Goal: Transaction & Acquisition: Purchase product/service

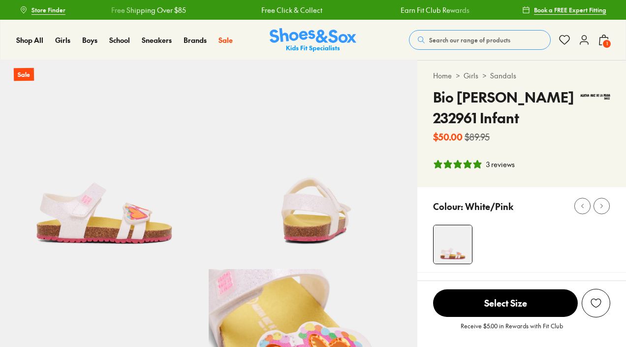
select select "*"
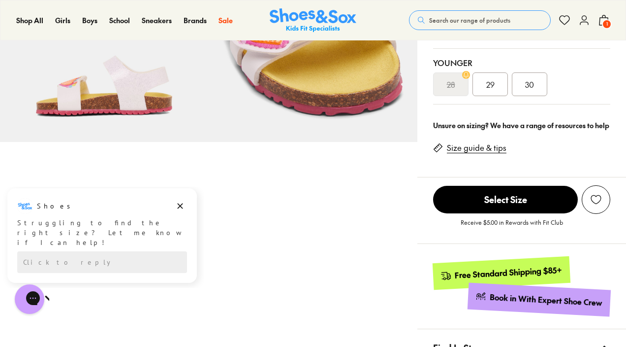
scroll to position [337, 0]
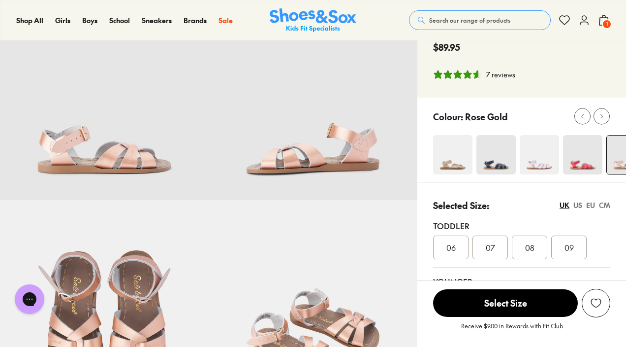
select select "*"
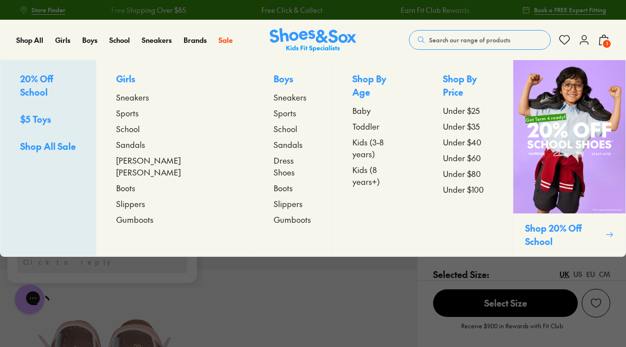
click at [145, 146] on span "Sandals" at bounding box center [130, 144] width 29 height 12
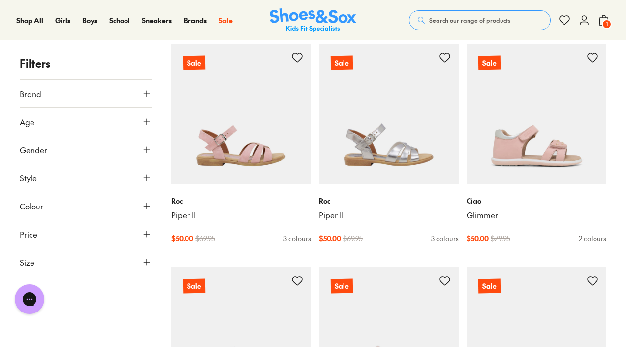
scroll to position [836, 0]
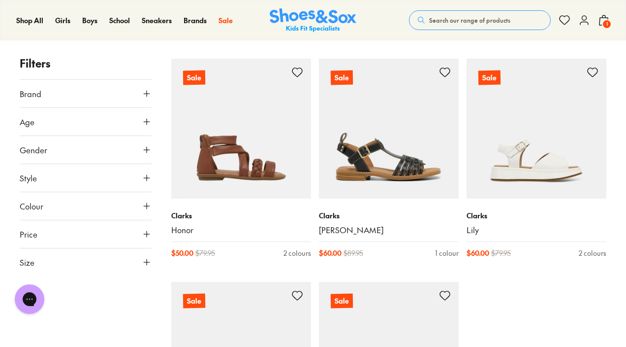
scroll to position [2150, 0]
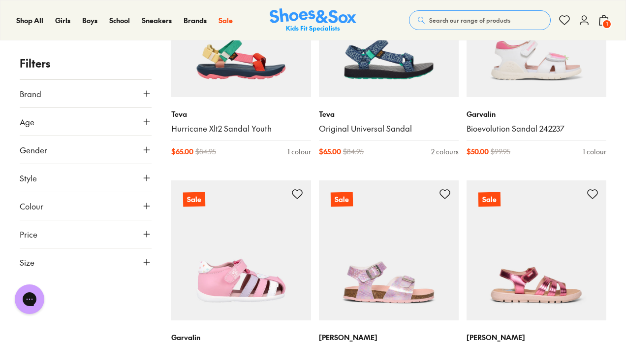
scroll to position [2998, 0]
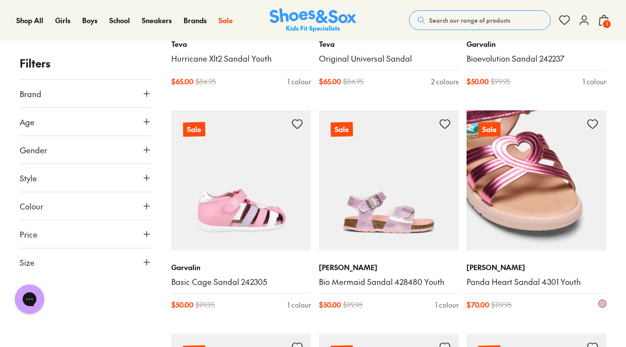
click at [570, 203] on img at bounding box center [537, 180] width 140 height 140
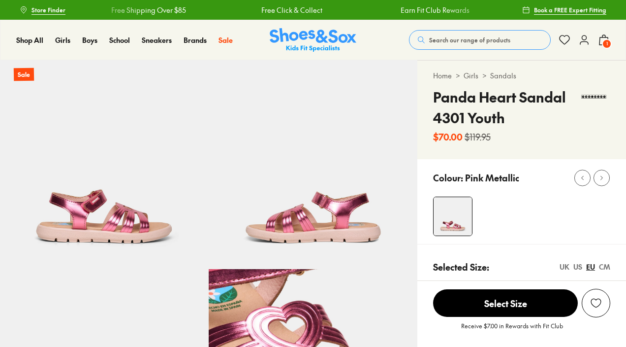
select select "*"
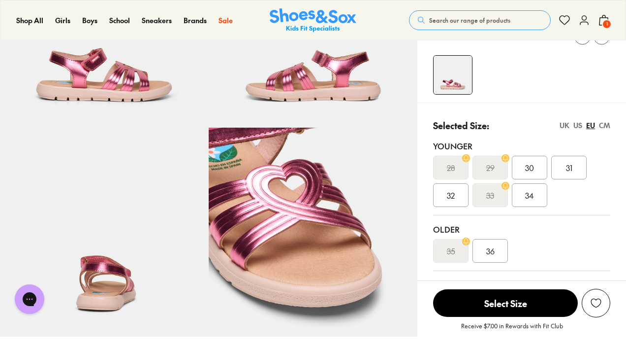
scroll to position [141, 0]
click at [604, 126] on div "CM" at bounding box center [604, 126] width 11 height 10
